Goal: Check status: Check status

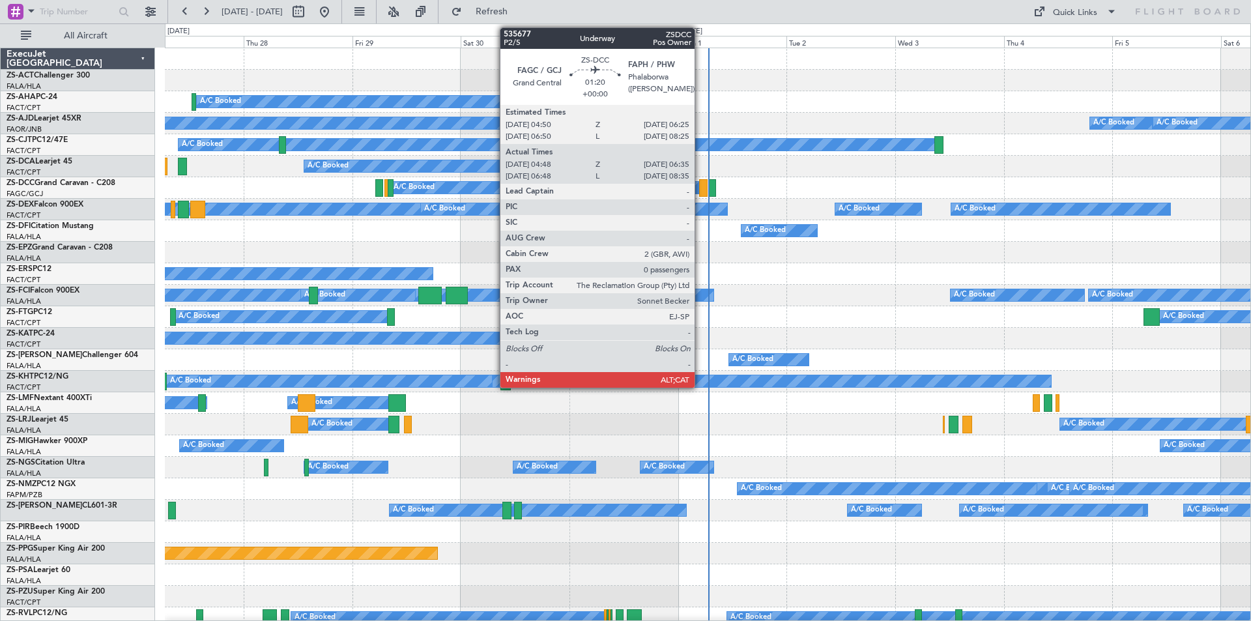
click at [700, 185] on div at bounding box center [703, 188] width 8 height 18
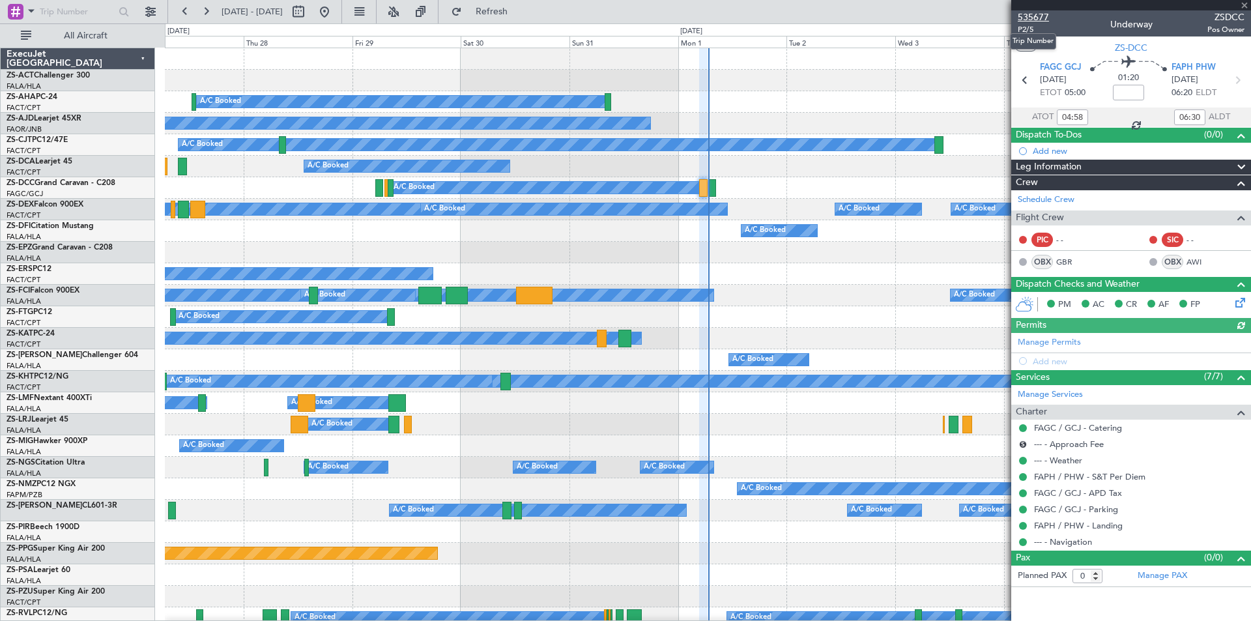
click at [1039, 19] on span "535677" at bounding box center [1032, 17] width 31 height 14
click at [309, 10] on button at bounding box center [298, 11] width 21 height 21
select select "8"
select select "2025"
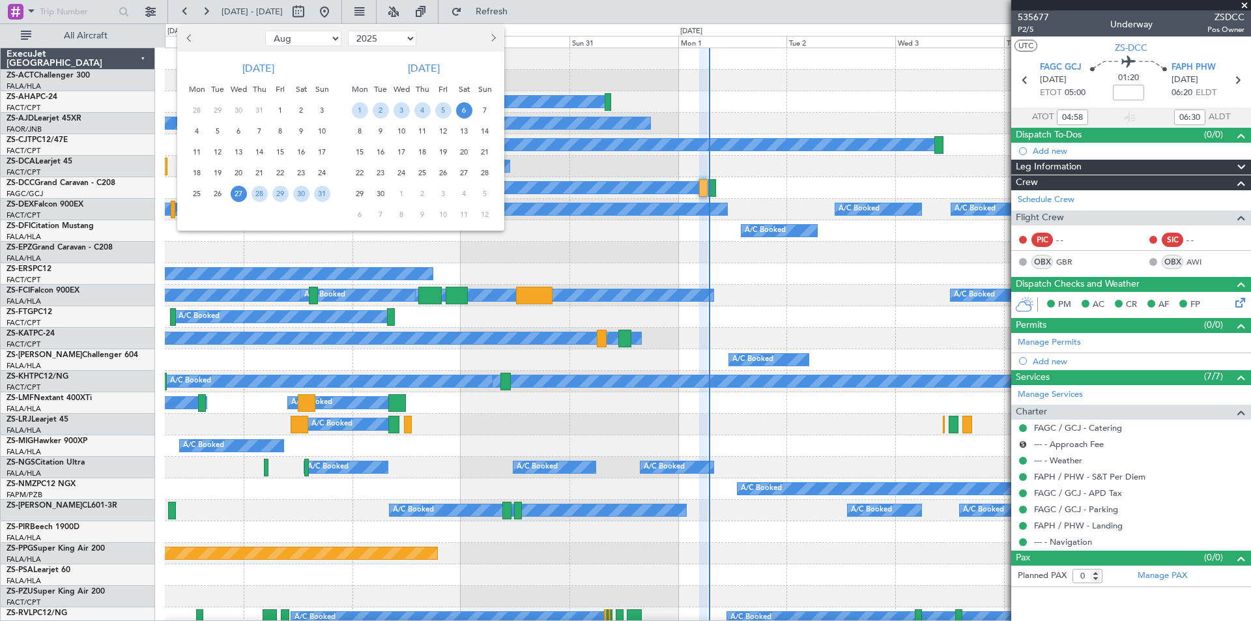
click at [401, 131] on span "10" at bounding box center [401, 131] width 16 height 16
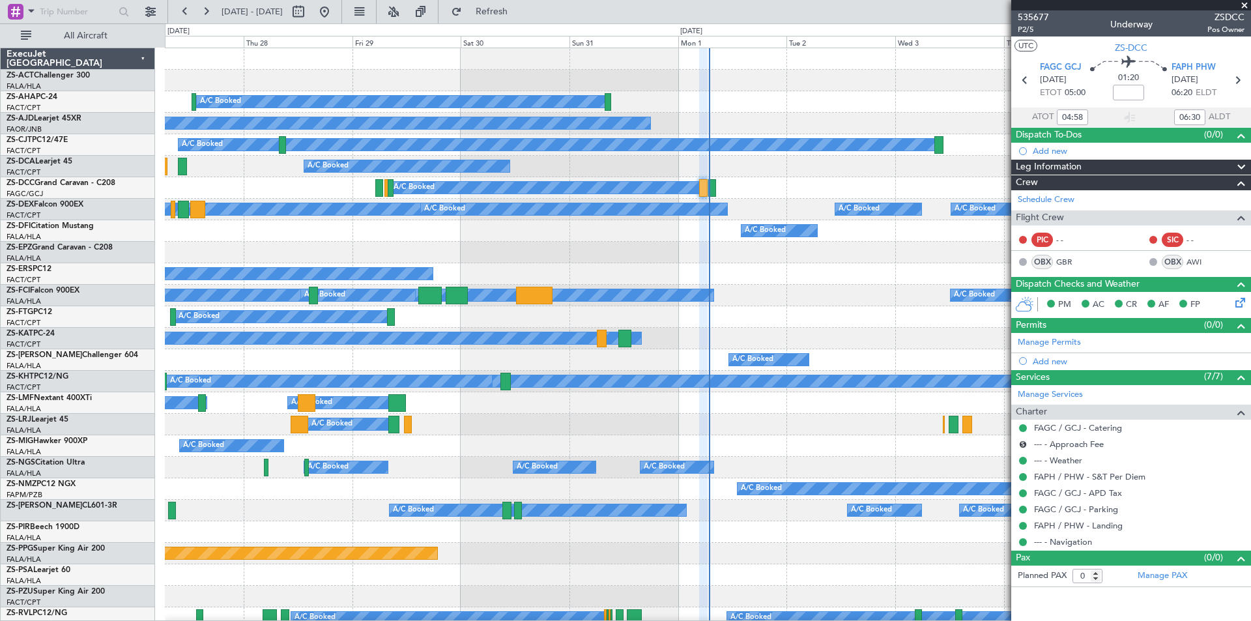
select select "9"
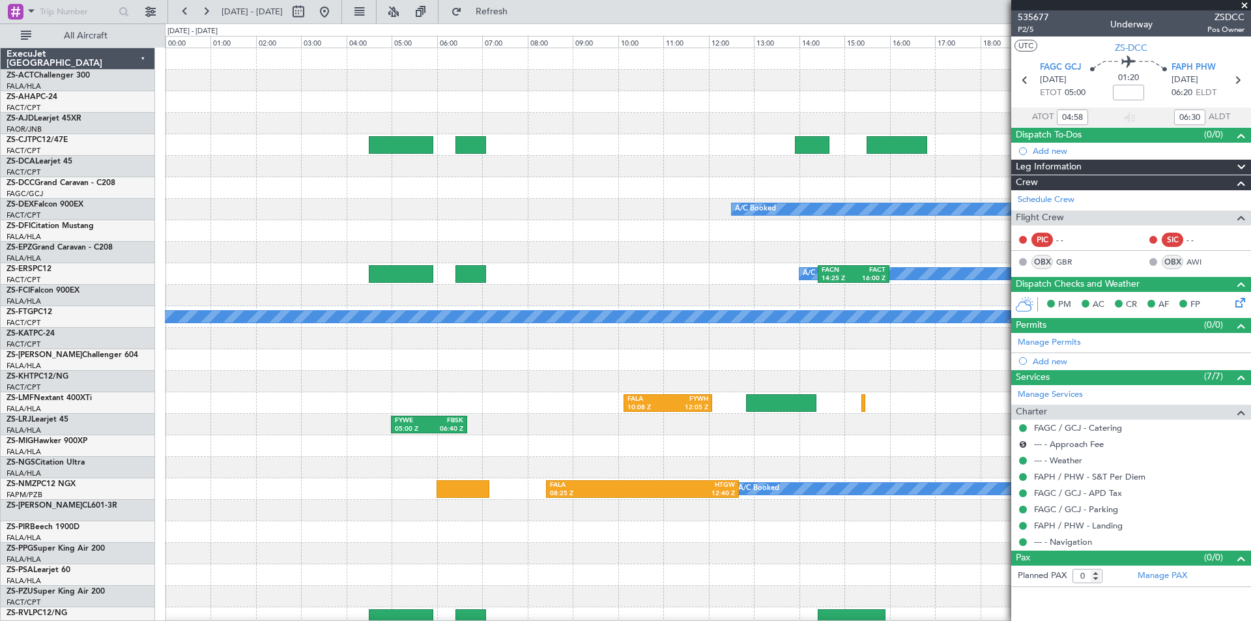
type input "06:58"
type input "08:30"
type input "04:58"
type input "06:30"
click at [1247, 3] on span at bounding box center [1244, 6] width 13 height 12
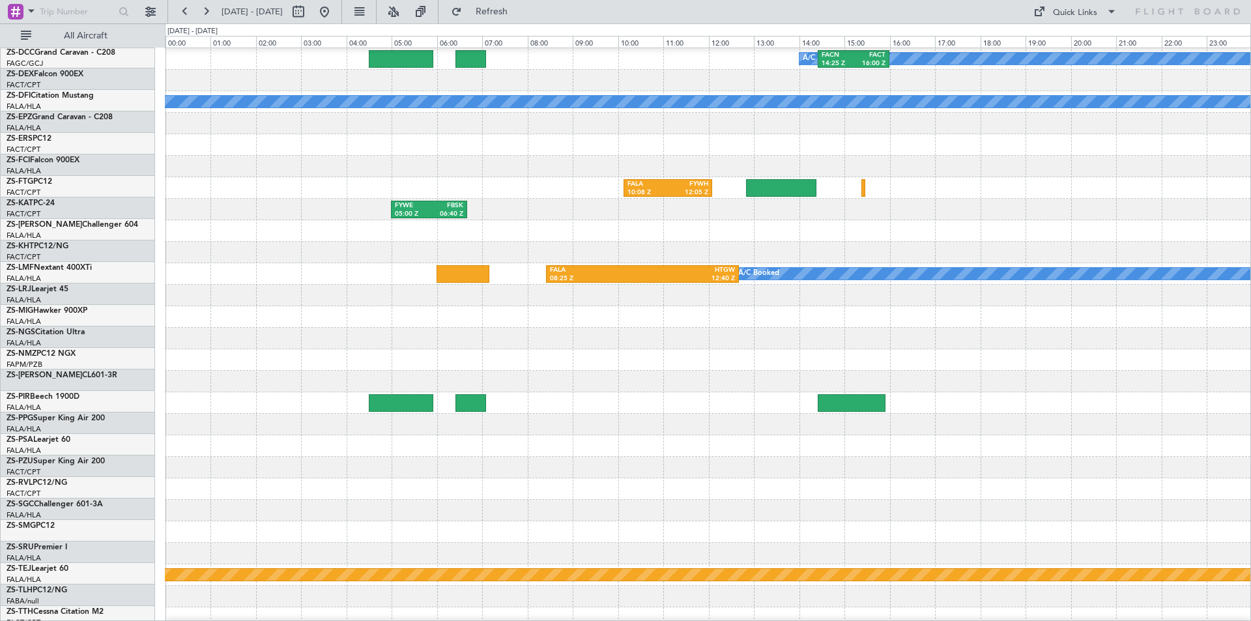
scroll to position [326, 0]
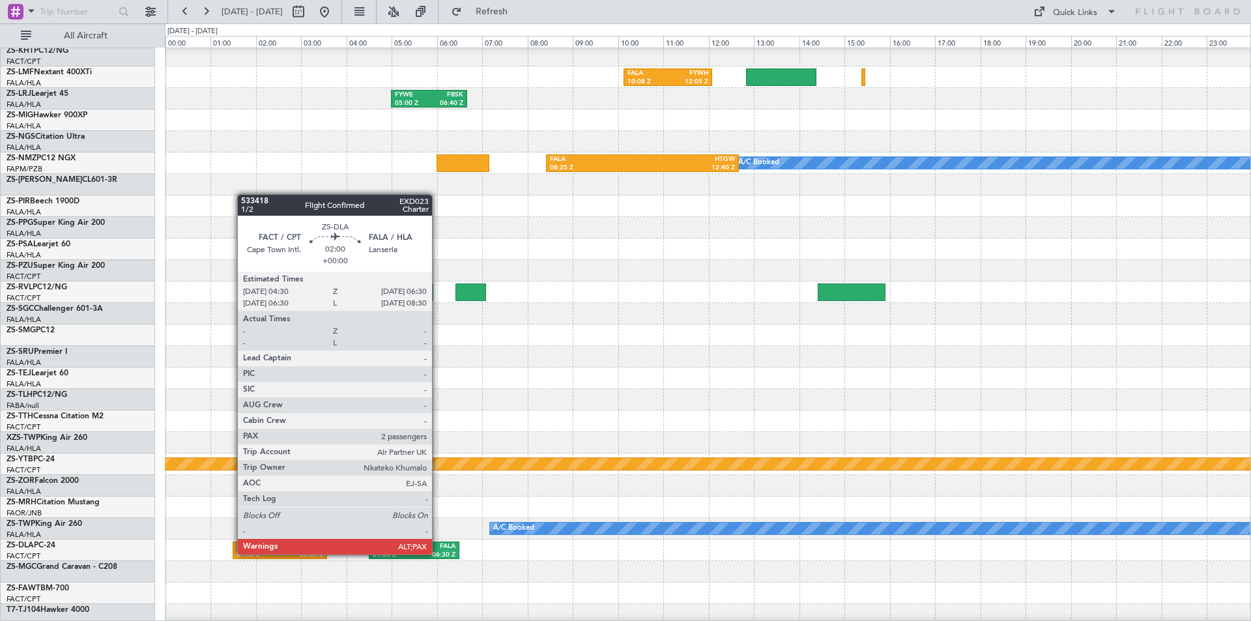
click at [438, 553] on div "06:30 Z" at bounding box center [435, 554] width 42 height 9
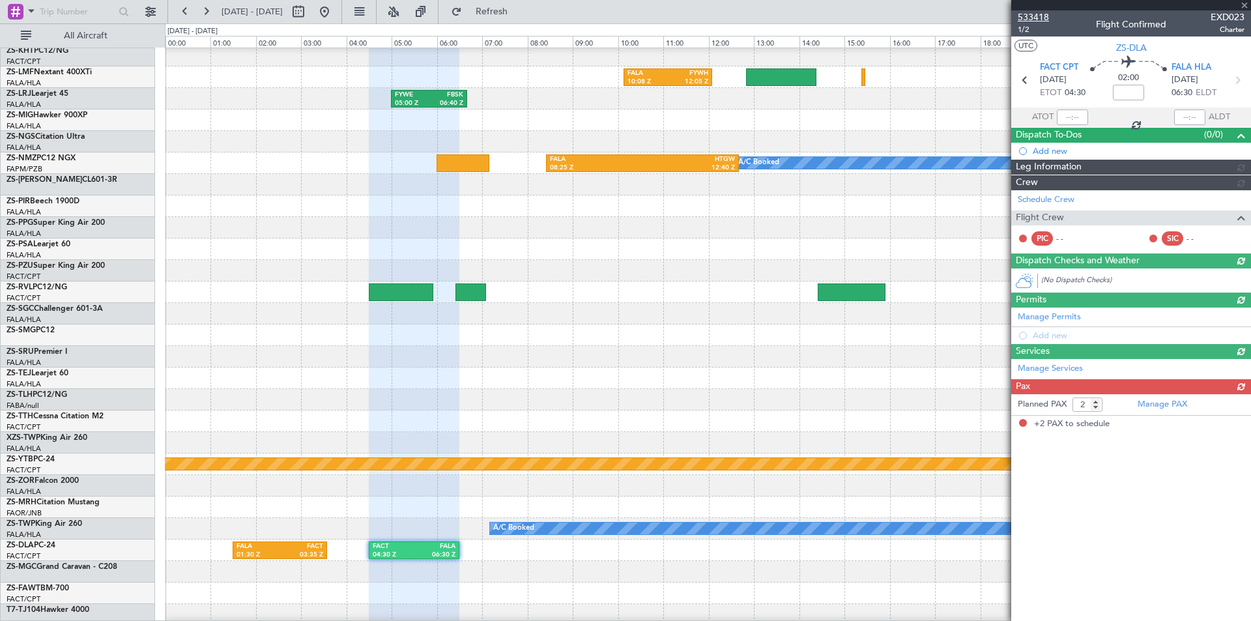
click at [1031, 16] on span "533418" at bounding box center [1032, 17] width 31 height 14
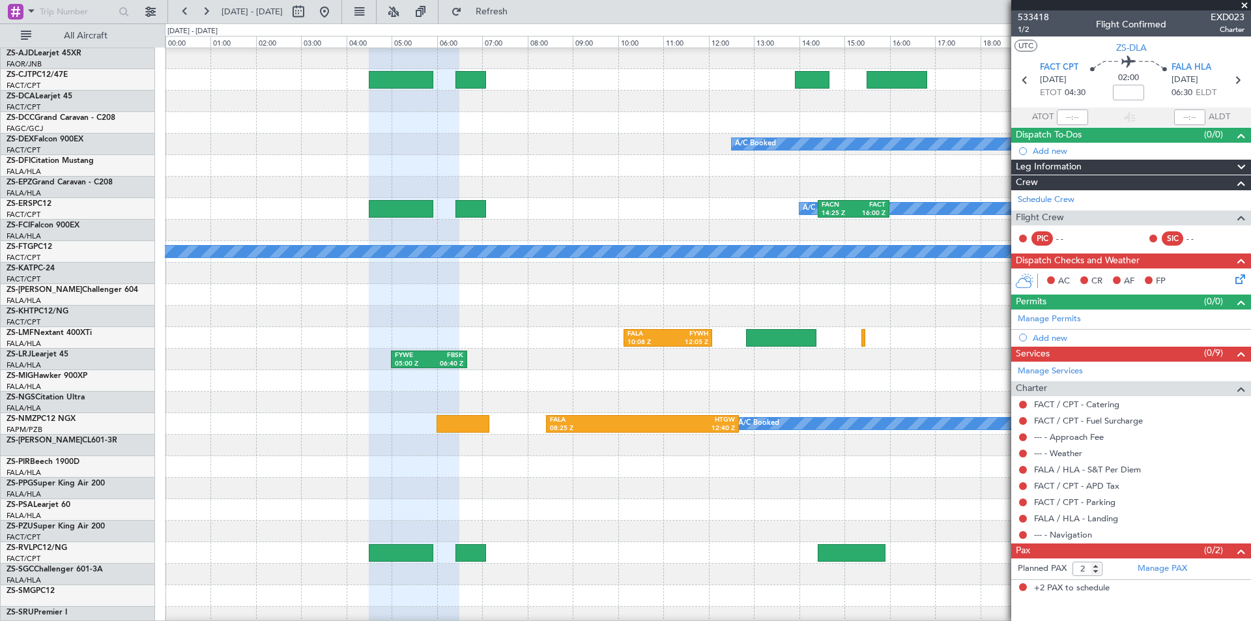
scroll to position [0, 0]
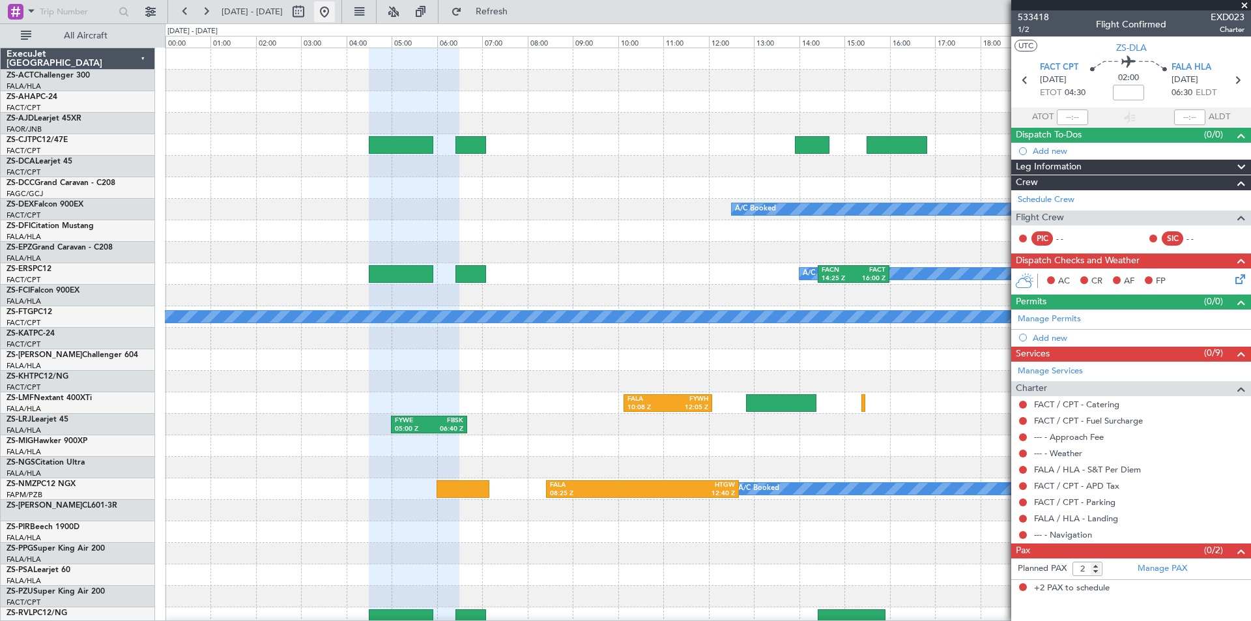
click at [335, 8] on button at bounding box center [324, 11] width 21 height 21
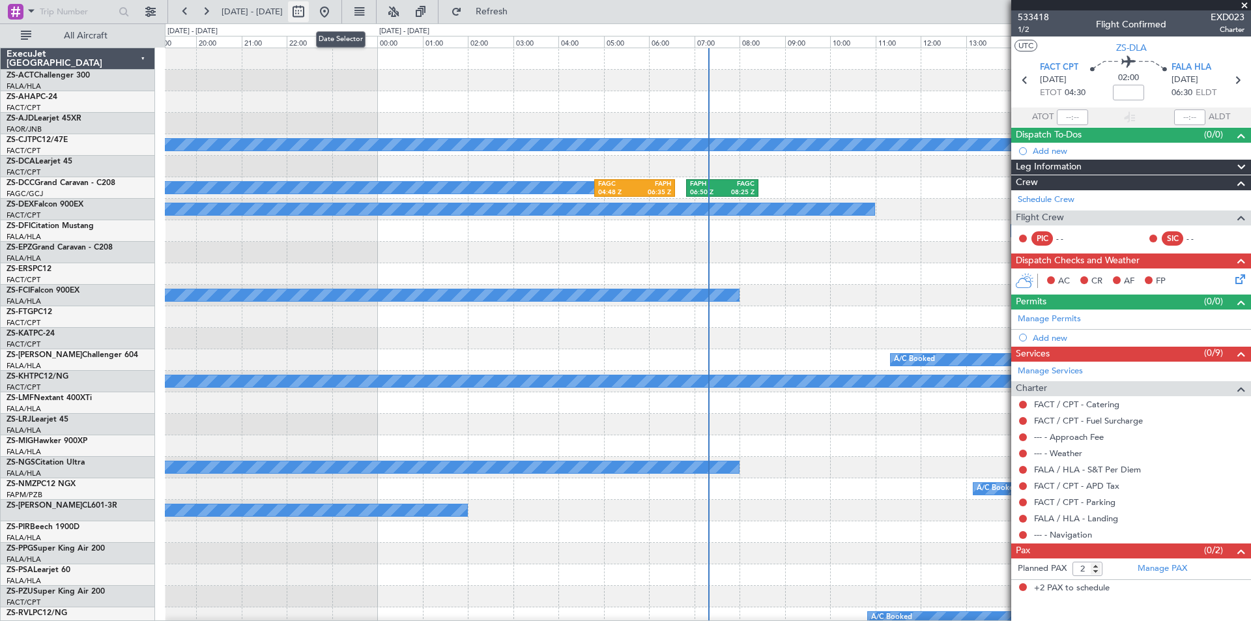
click at [309, 17] on button at bounding box center [298, 11] width 21 height 21
select select "8"
select select "2025"
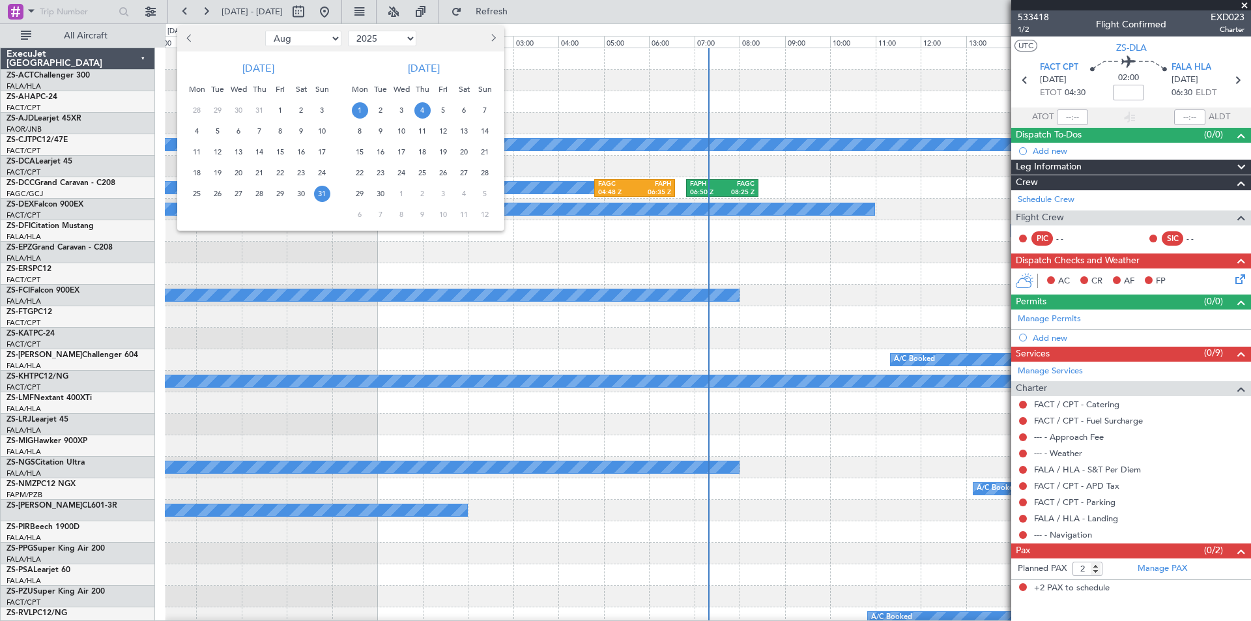
click at [421, 111] on span "4" at bounding box center [422, 110] width 16 height 16
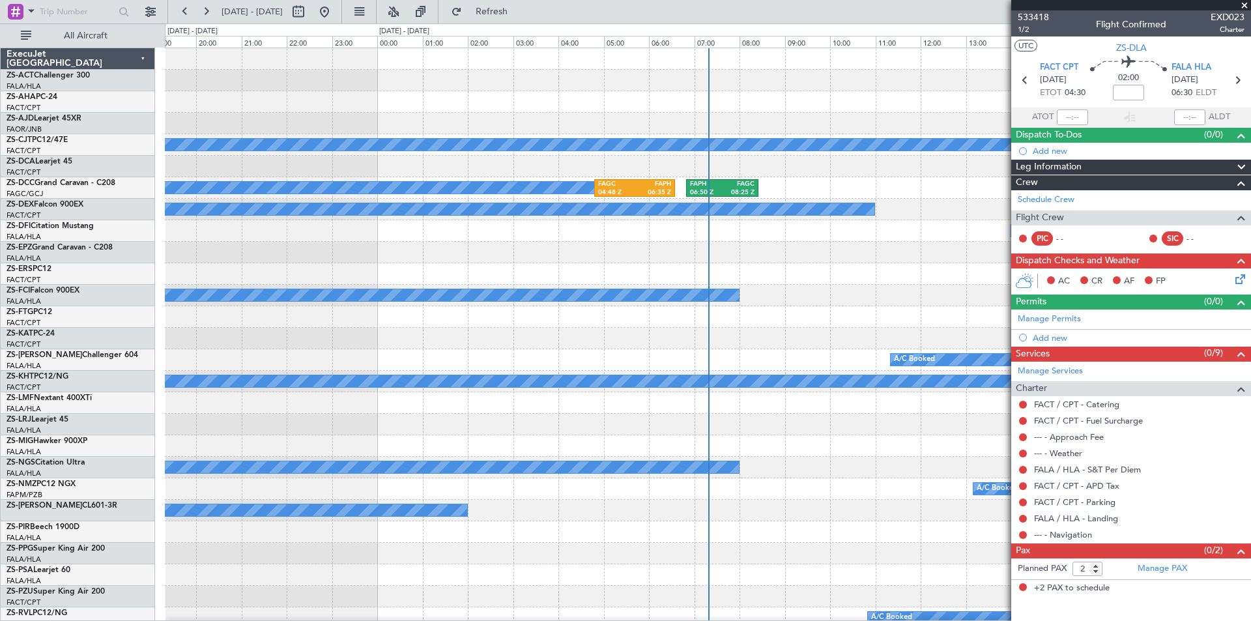
select select "9"
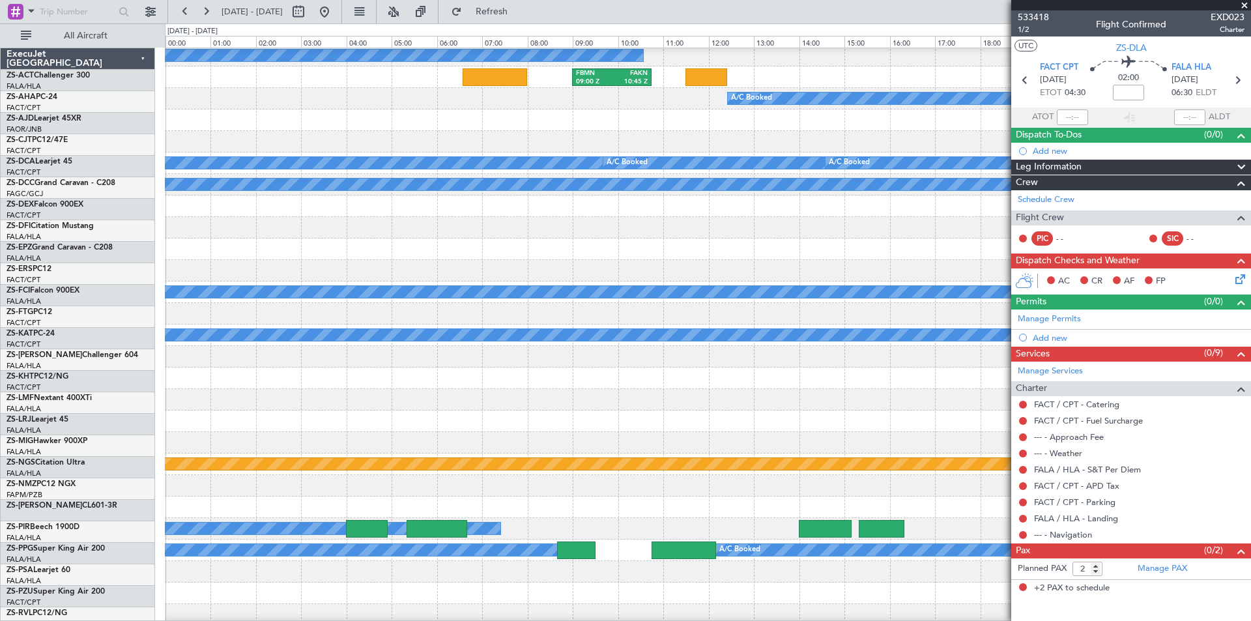
scroll to position [326, 0]
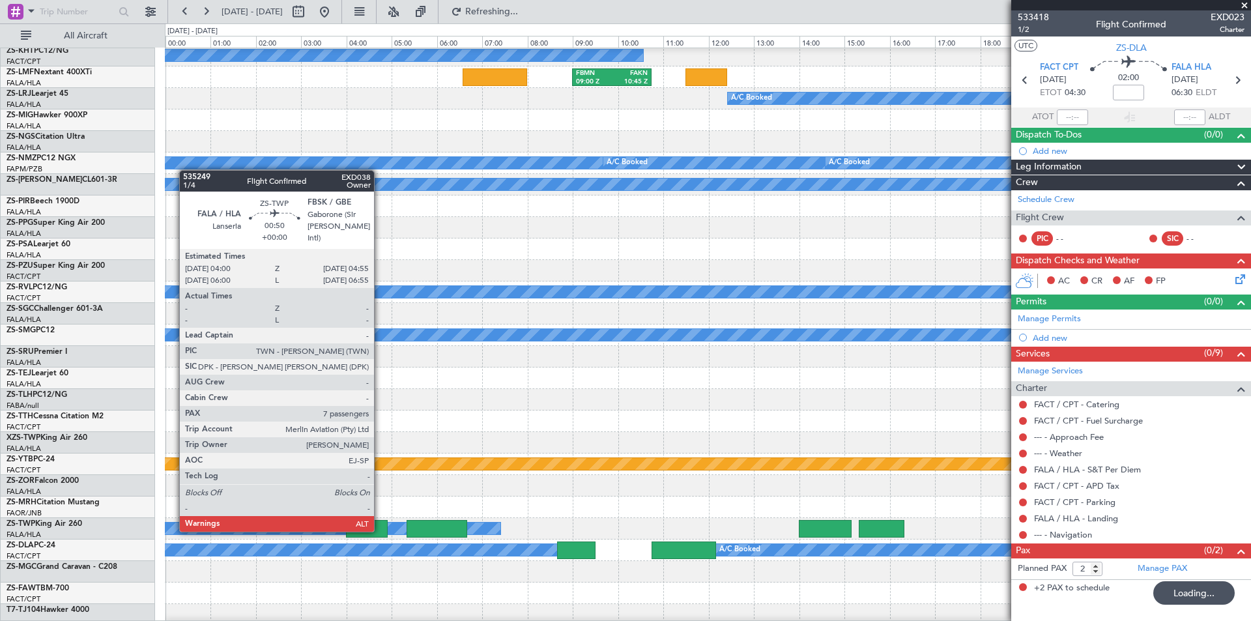
click at [380, 530] on div at bounding box center [367, 529] width 42 height 18
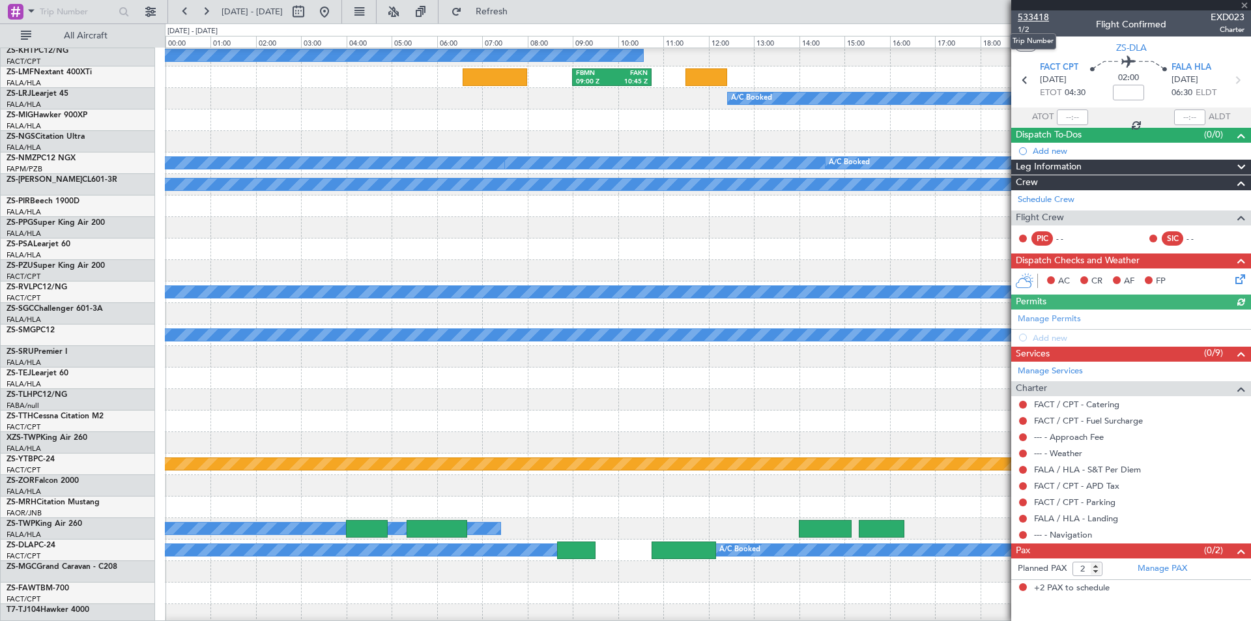
click at [1035, 16] on span "533418" at bounding box center [1032, 17] width 31 height 14
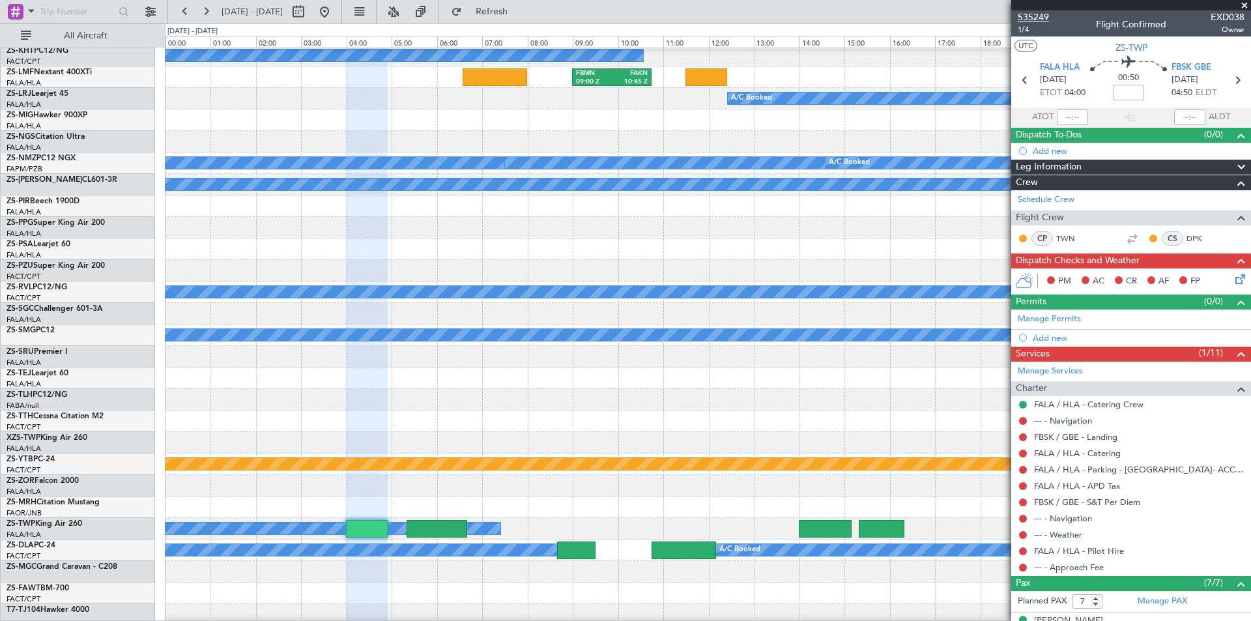
click at [1027, 16] on span "535249" at bounding box center [1032, 17] width 31 height 14
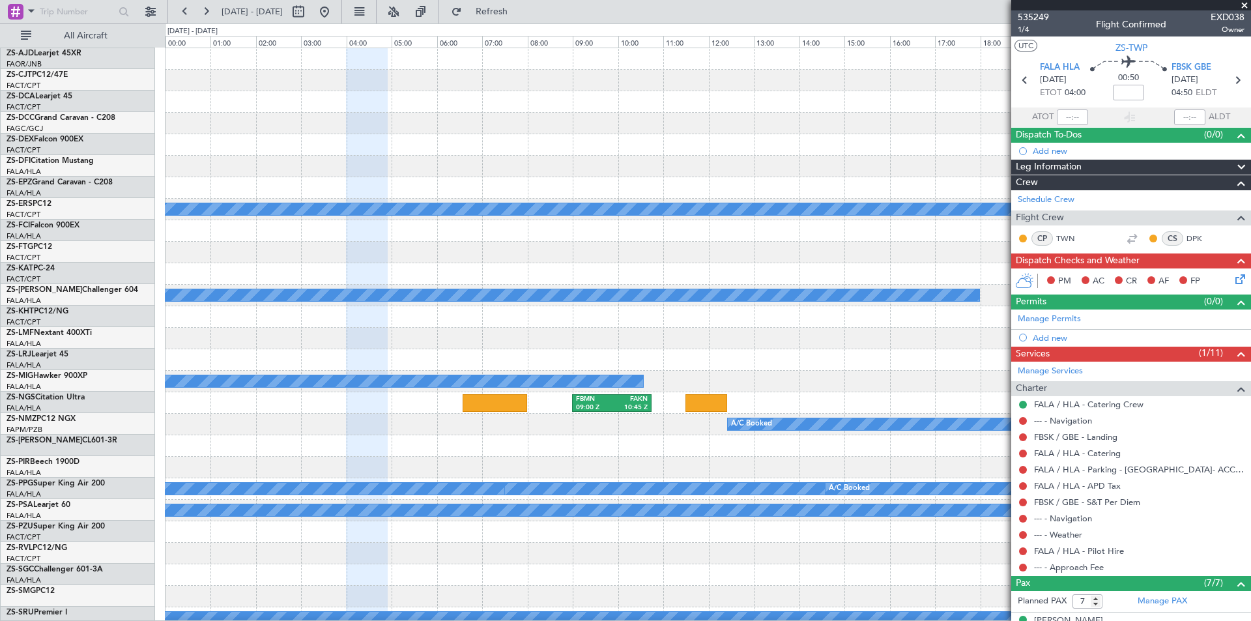
scroll to position [0, 0]
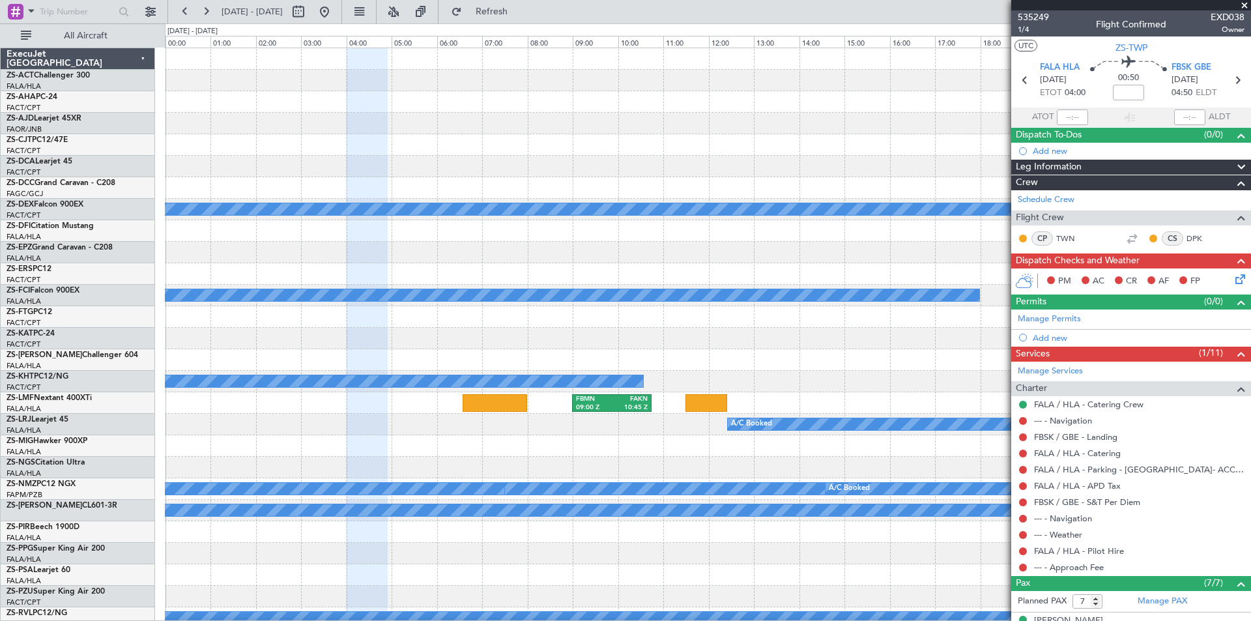
drag, startPoint x: 1242, startPoint y: 5, endPoint x: 1212, endPoint y: 7, distance: 30.0
click at [1243, 5] on span at bounding box center [1244, 6] width 13 height 12
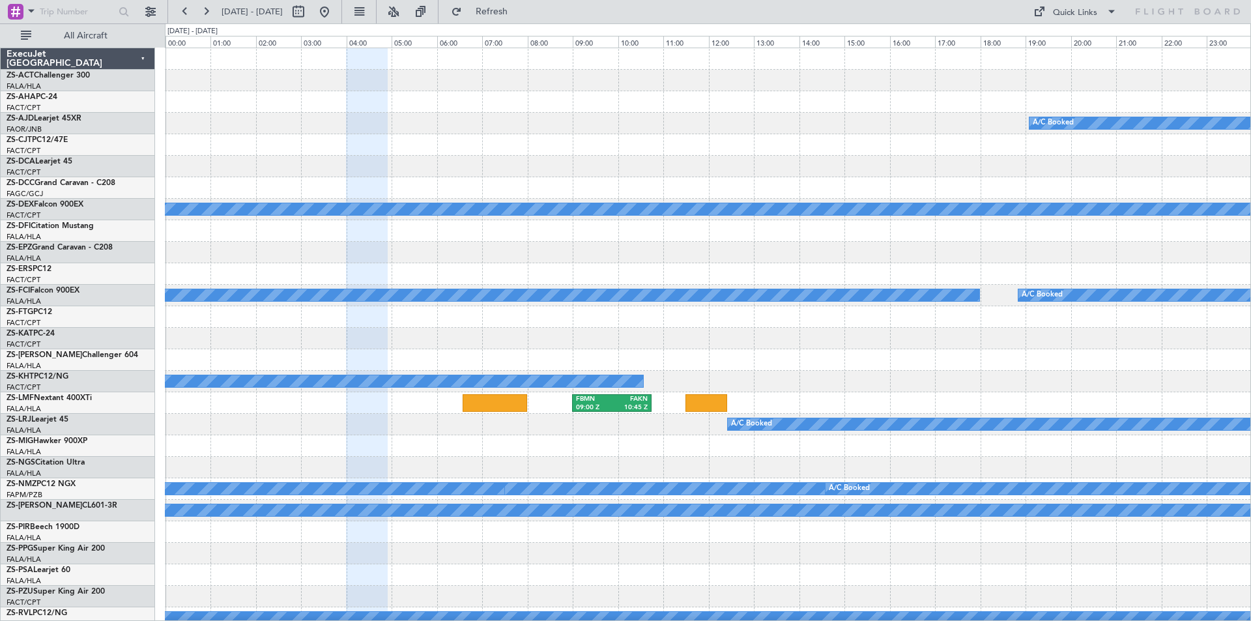
type input "0"
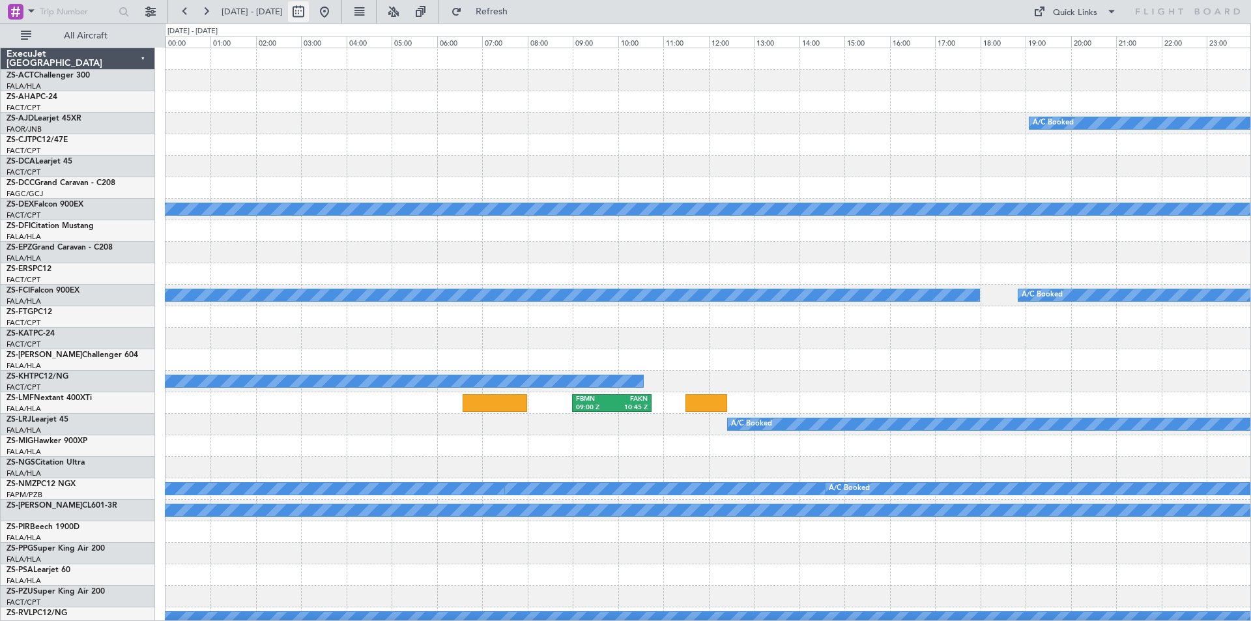
click at [309, 12] on button at bounding box center [298, 11] width 21 height 21
select select "9"
select select "2025"
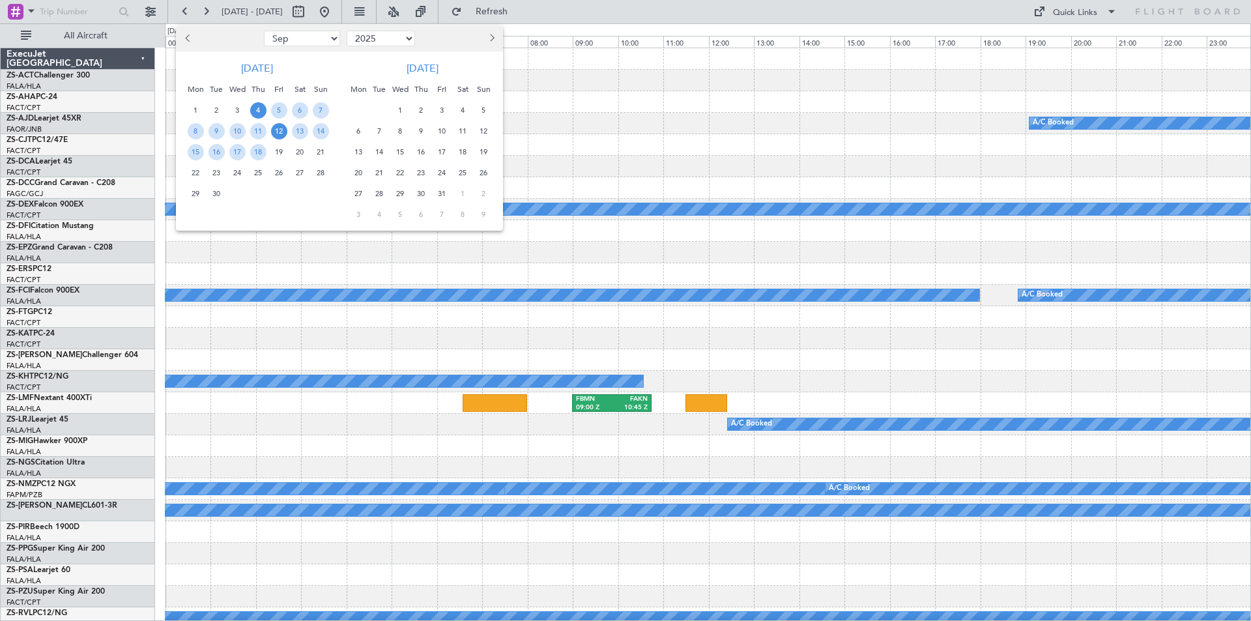
drag, startPoint x: 279, startPoint y: 132, endPoint x: 265, endPoint y: 137, distance: 14.6
click at [279, 132] on span "12" at bounding box center [279, 131] width 16 height 16
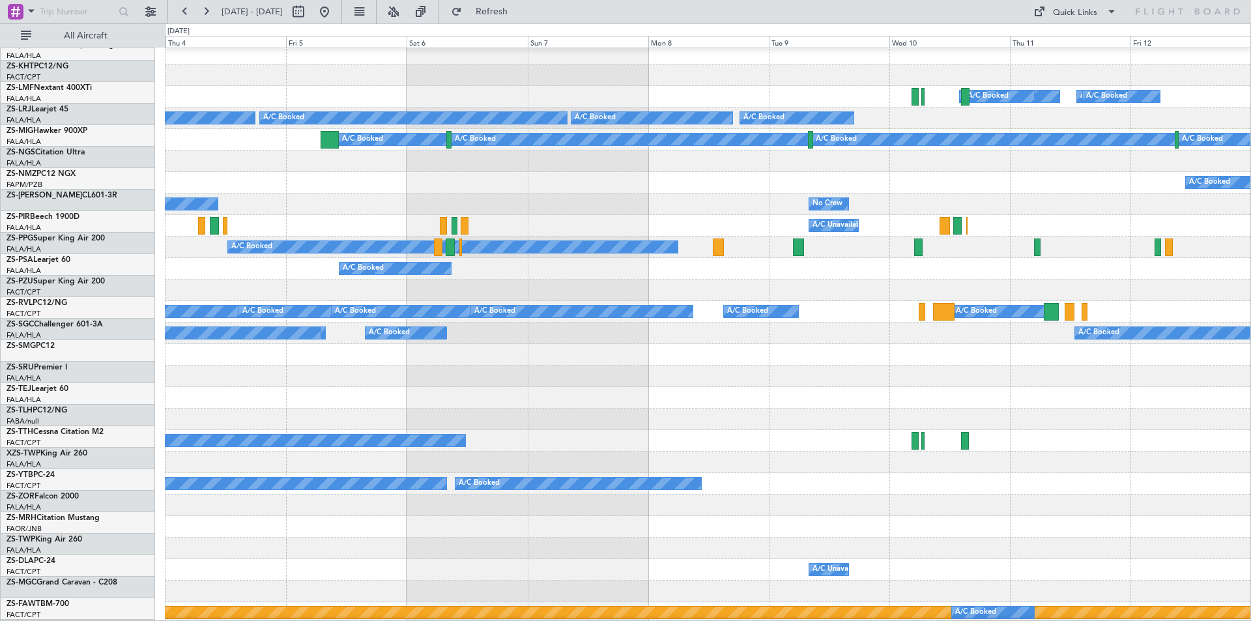
scroll to position [326, 0]
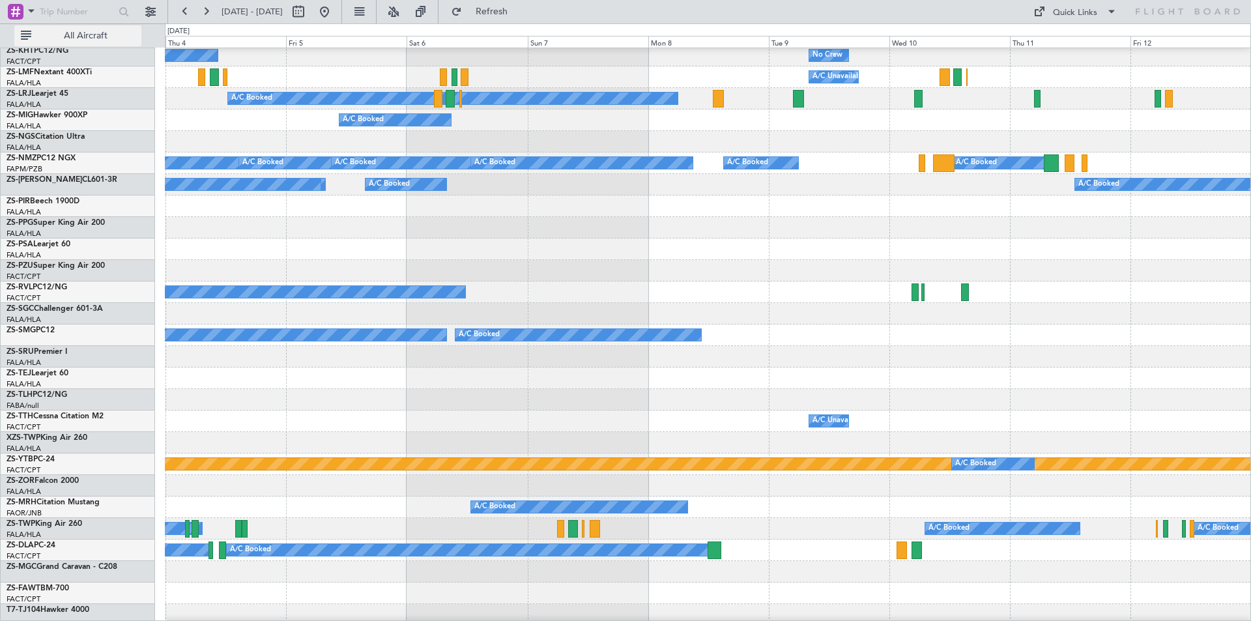
click at [84, 31] on span "All Aircraft" at bounding box center [86, 35] width 104 height 9
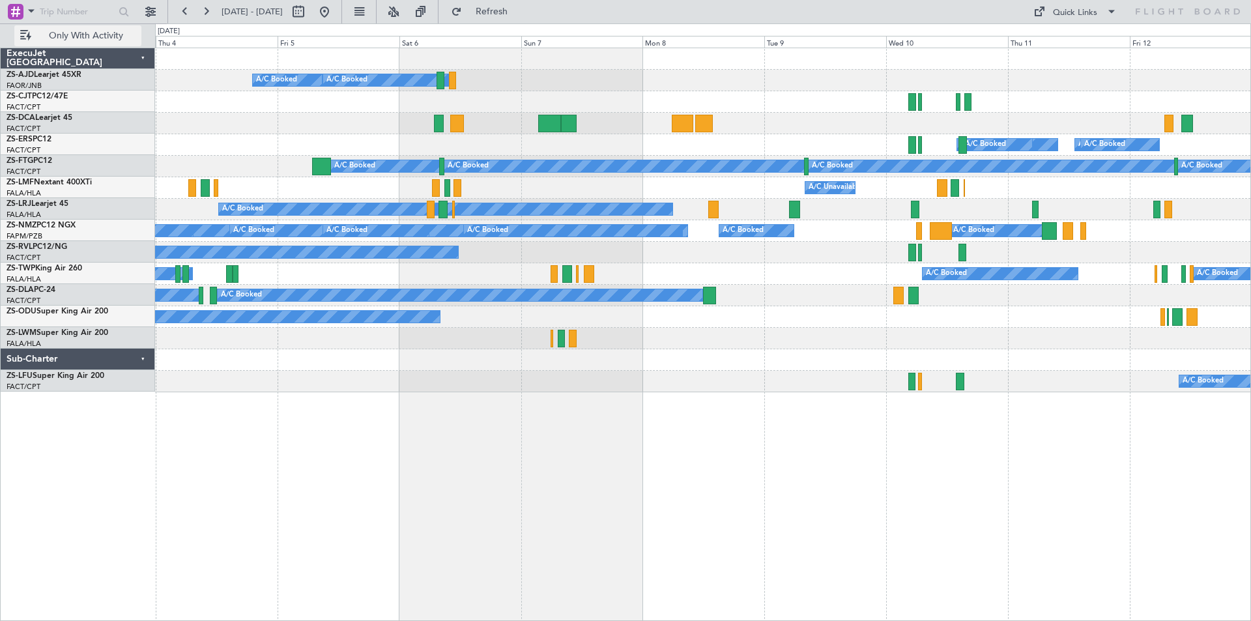
scroll to position [0, 0]
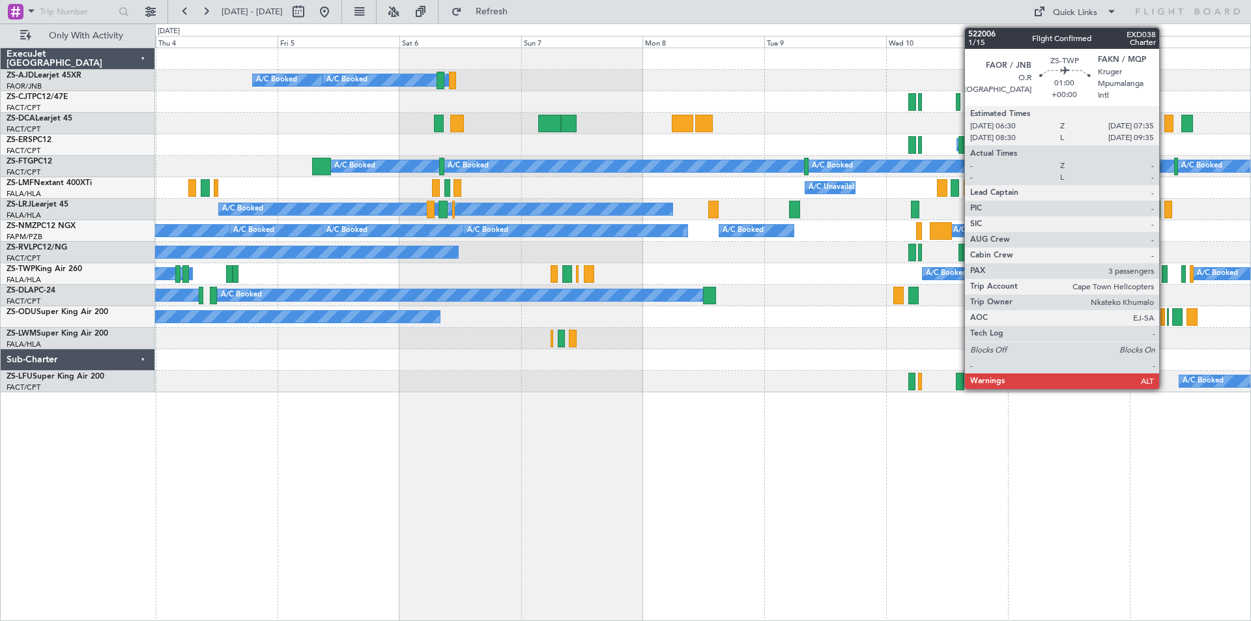
click at [1165, 274] on div at bounding box center [1164, 274] width 6 height 18
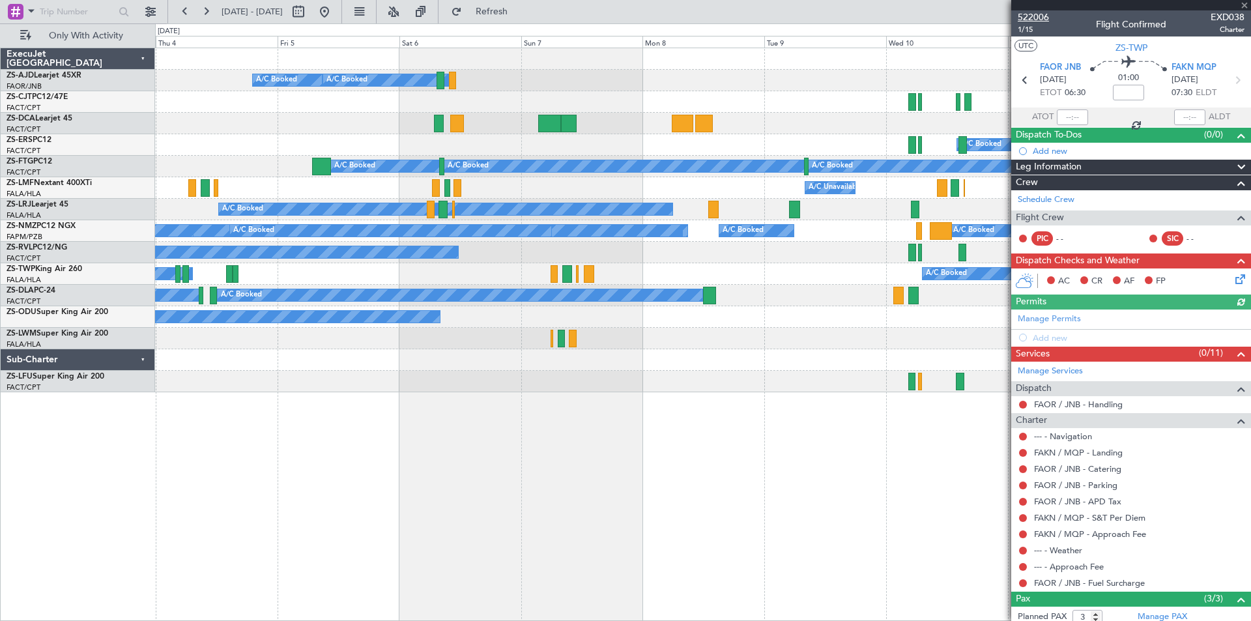
click at [1031, 14] on span "522006" at bounding box center [1032, 17] width 31 height 14
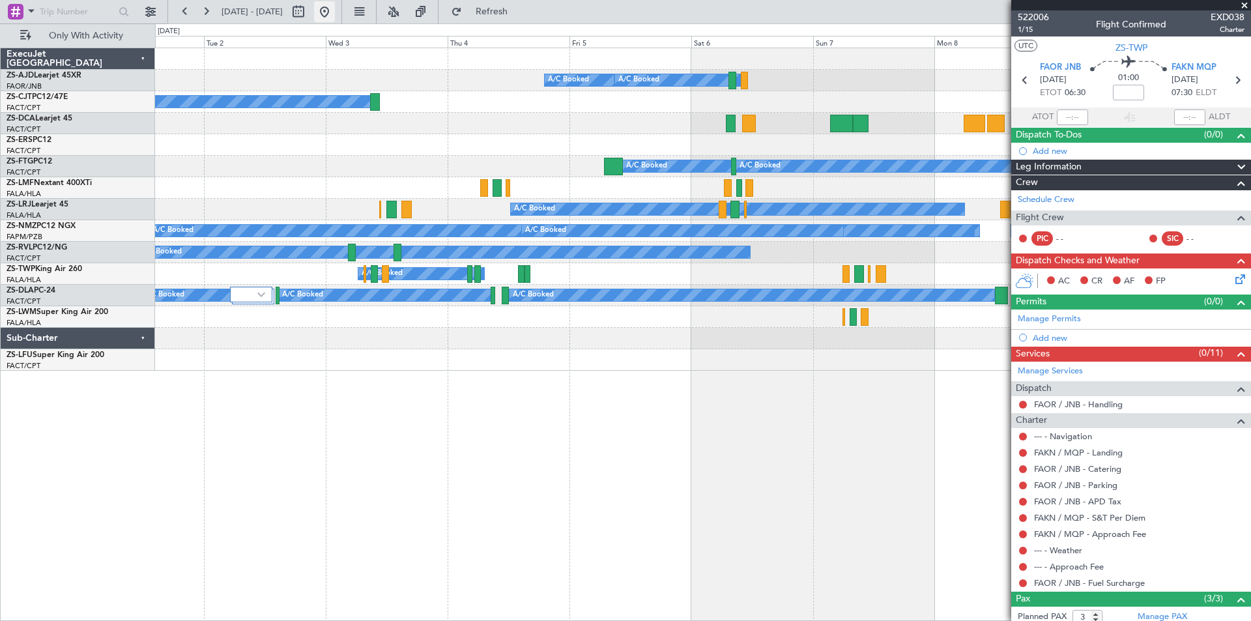
click at [335, 11] on button at bounding box center [324, 11] width 21 height 21
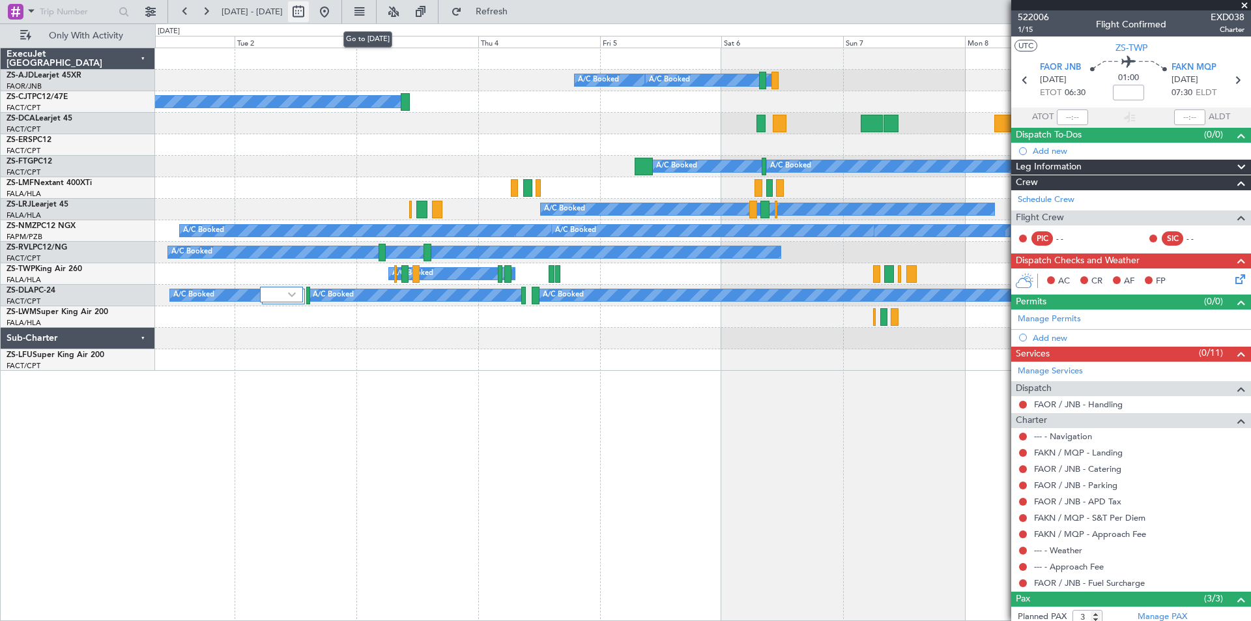
click at [309, 13] on button at bounding box center [298, 11] width 21 height 21
select select "8"
select select "2025"
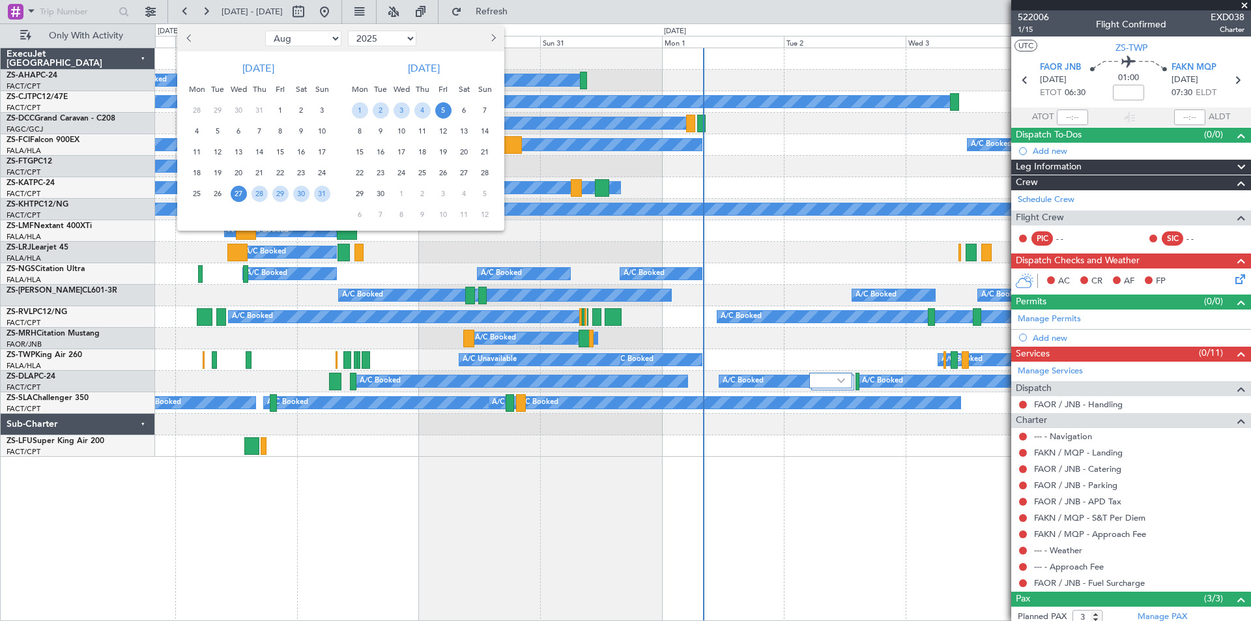
click at [495, 36] on button "Next month" at bounding box center [492, 38] width 14 height 21
select select "9"
click at [443, 109] on span "3" at bounding box center [443, 110] width 16 height 16
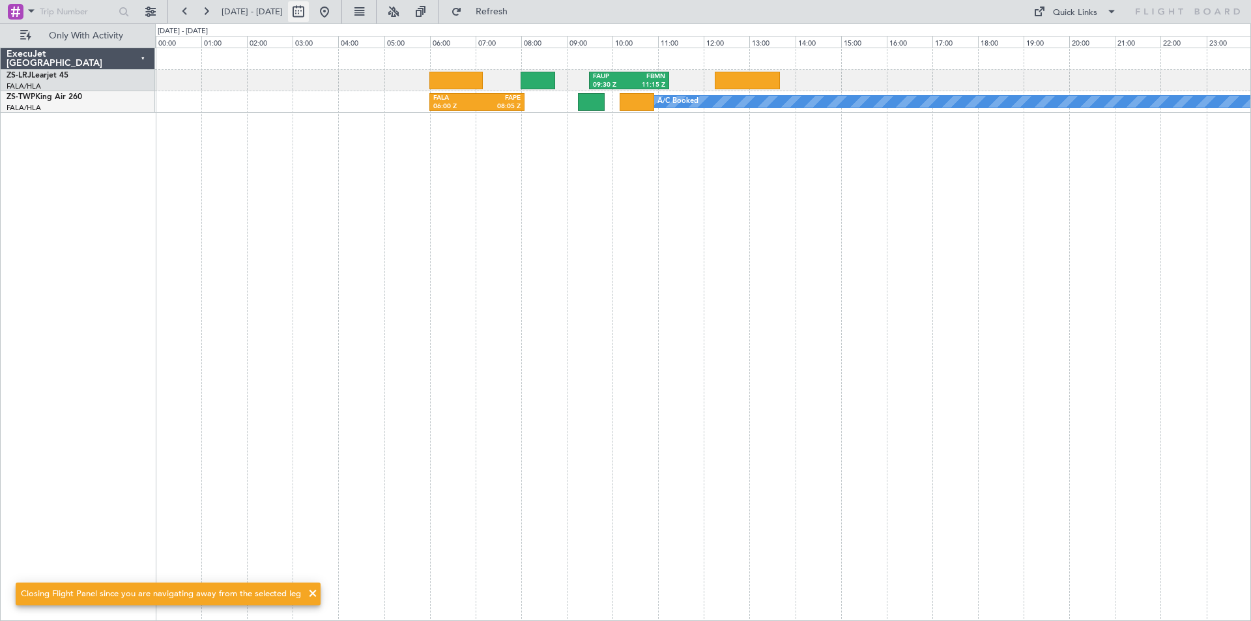
click at [309, 6] on button at bounding box center [298, 11] width 21 height 21
select select "10"
select select "2025"
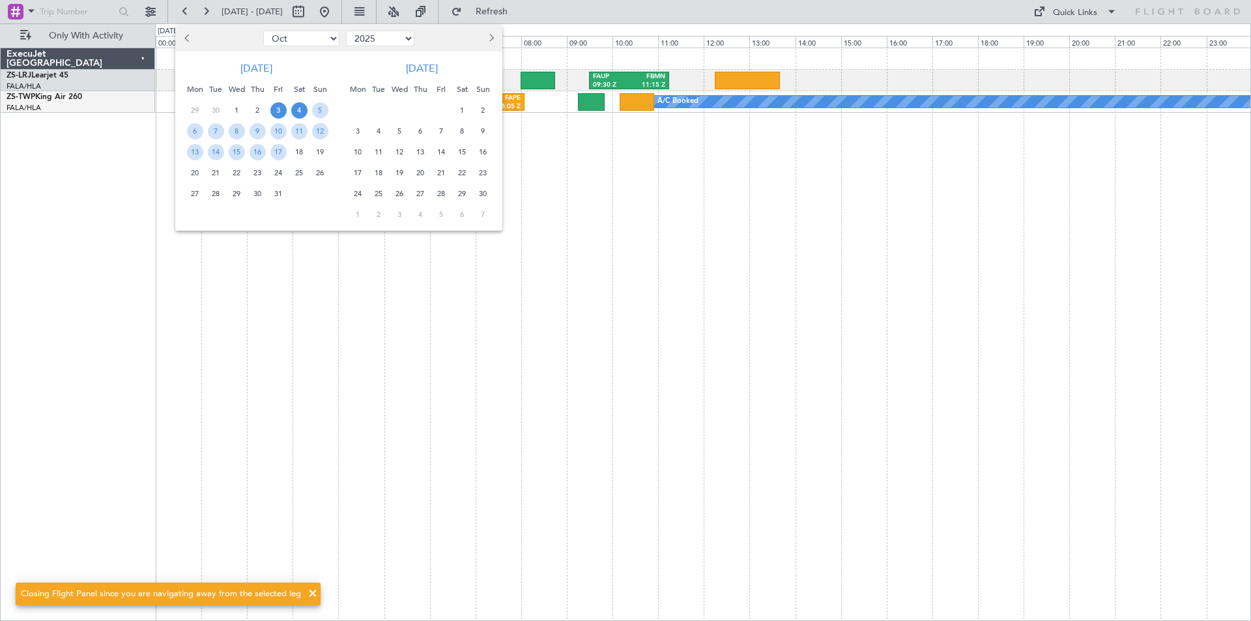
click at [295, 111] on span "4" at bounding box center [299, 110] width 16 height 16
